Goal: Check status: Check status

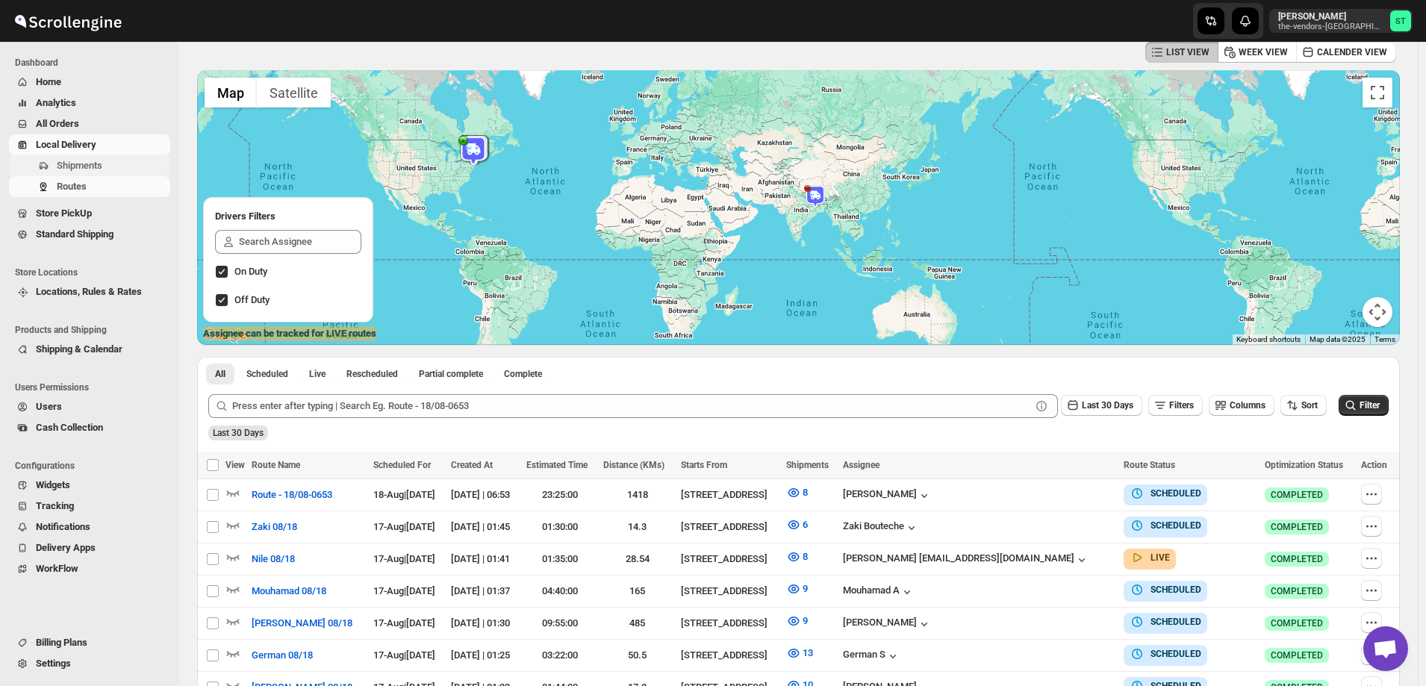
scroll to position [75, 0]
click at [95, 164] on span "Shipments" at bounding box center [80, 165] width 46 height 11
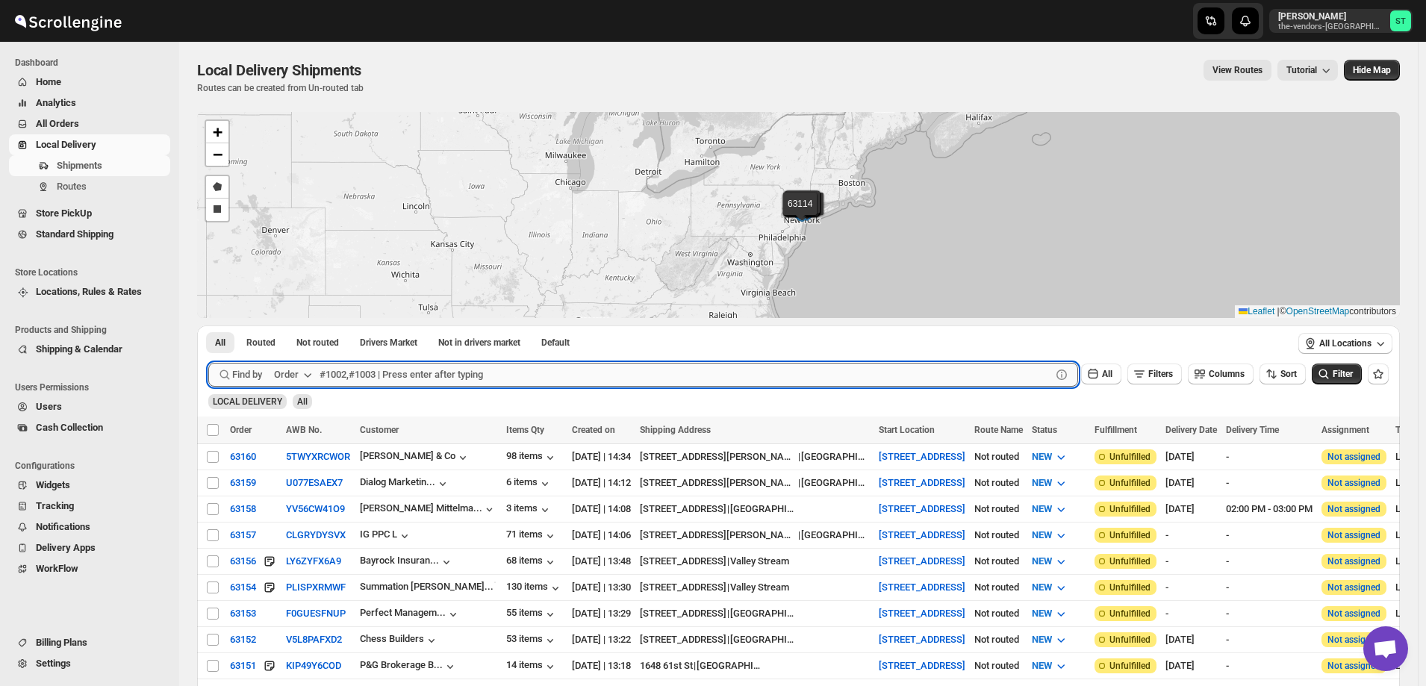
click at [490, 374] on input "text" at bounding box center [686, 375] width 732 height 24
click at [352, 384] on input "text" at bounding box center [686, 375] width 732 height 24
click at [208, 326] on button "Submit" at bounding box center [229, 334] width 43 height 16
type input "62411"
click at [208, 326] on button "Submit" at bounding box center [229, 334] width 43 height 16
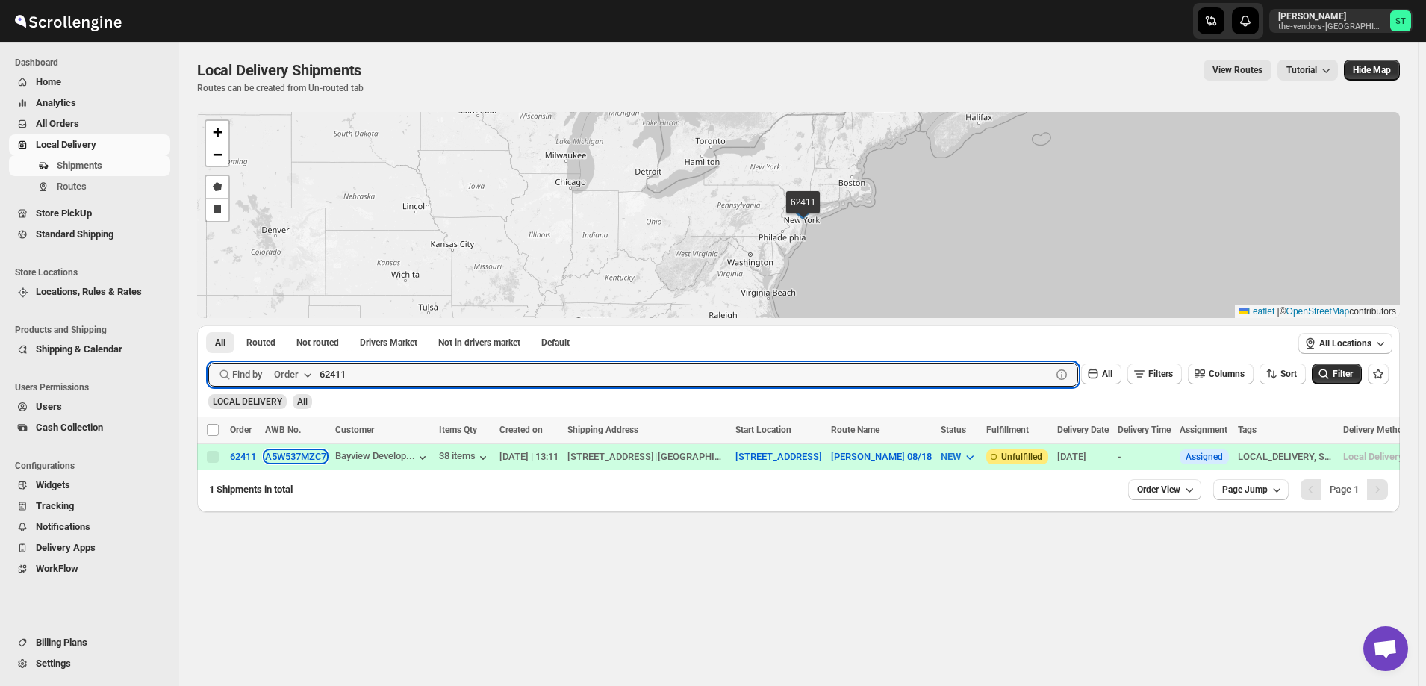
drag, startPoint x: 284, startPoint y: 453, endPoint x: 274, endPoint y: 481, distance: 29.3
click at [275, 473] on div "Select all shipments Order AWB No. Customer Items Qty Created on Shipping Addre…" at bounding box center [798, 445] width 1203 height 57
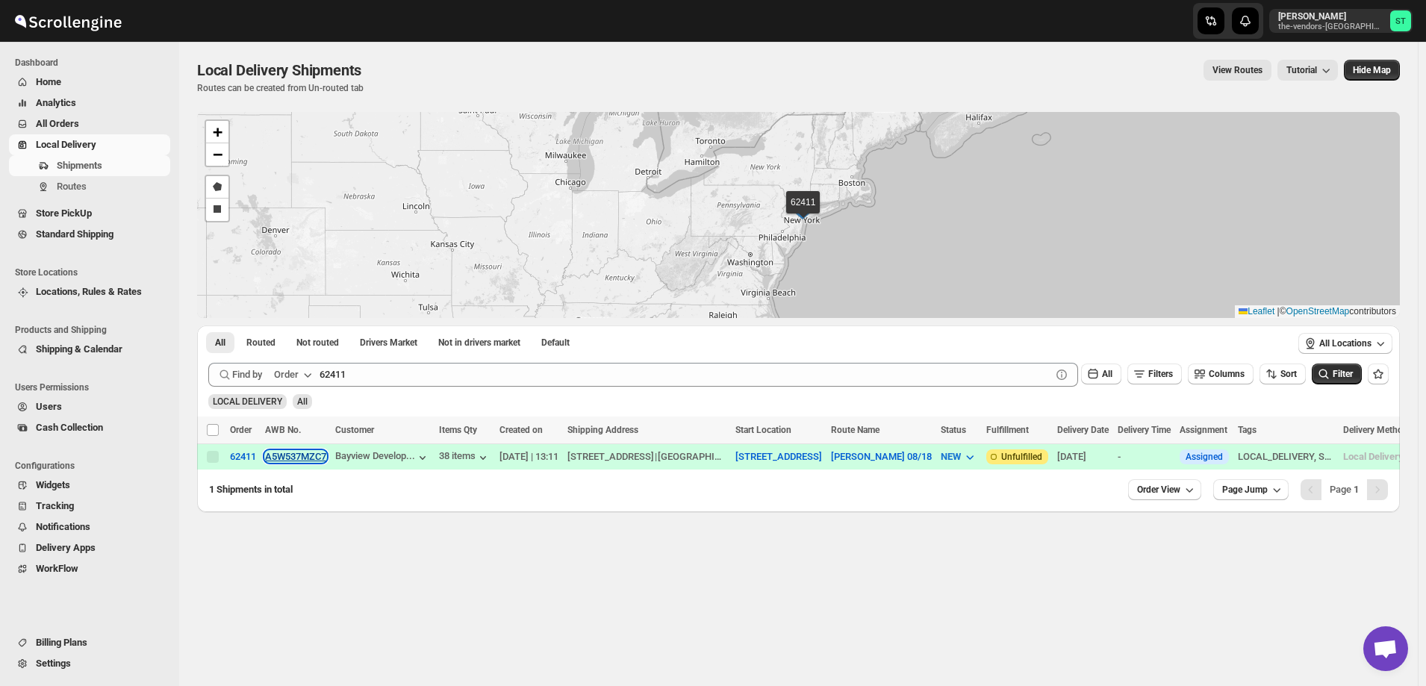
click at [308, 451] on button "A5W537MZC7" at bounding box center [295, 456] width 61 height 11
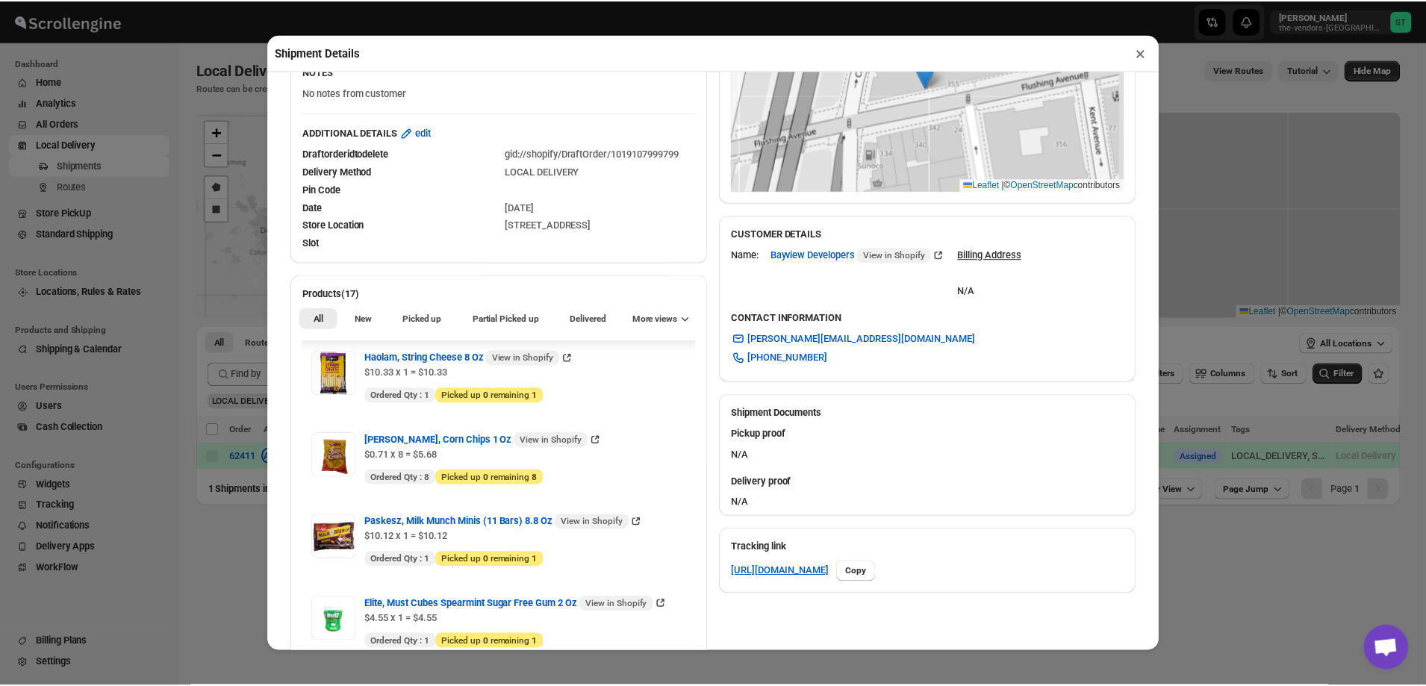
scroll to position [372, 0]
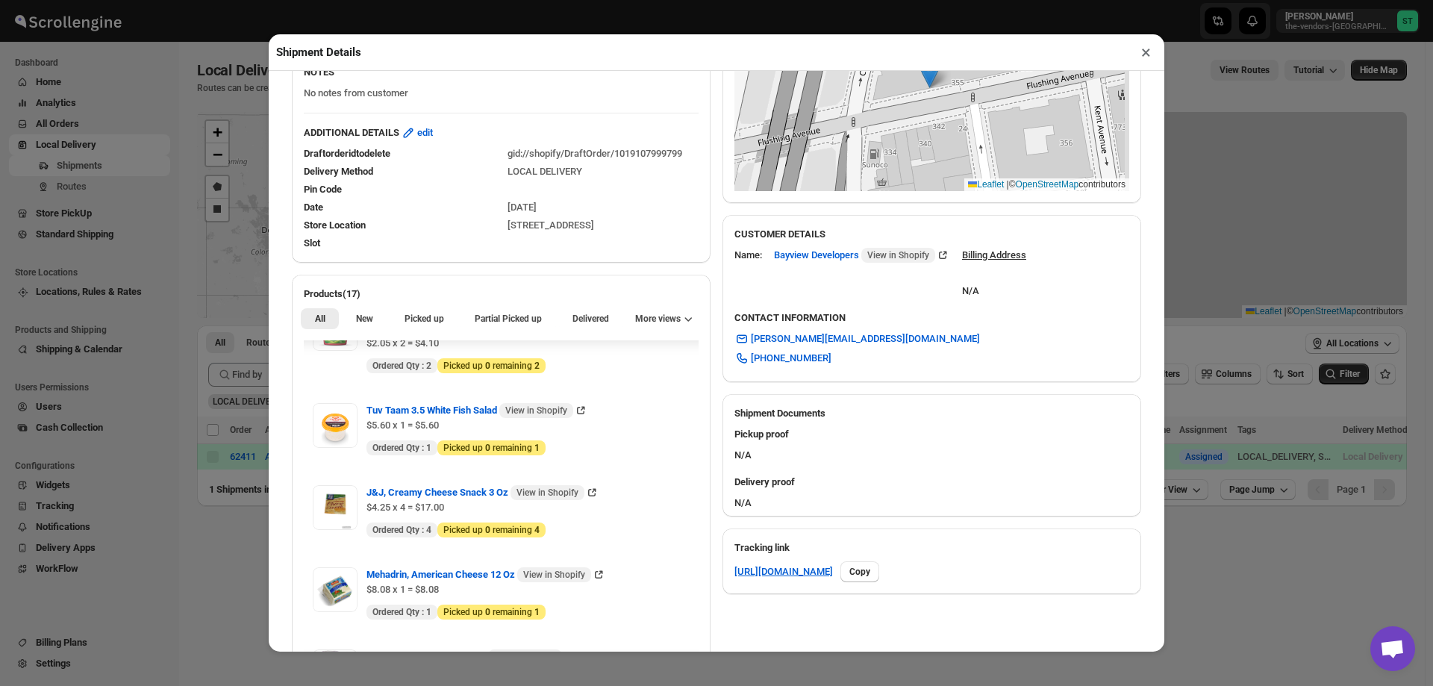
click at [1156, 57] on button "×" at bounding box center [1147, 52] width 22 height 21
